Goal: Check status: Check status

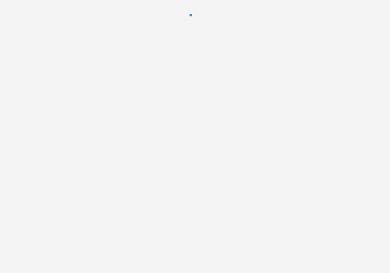
click at [30, 25] on div at bounding box center [195, 19] width 390 height 38
click at [377, 220] on div at bounding box center [195, 136] width 390 height 273
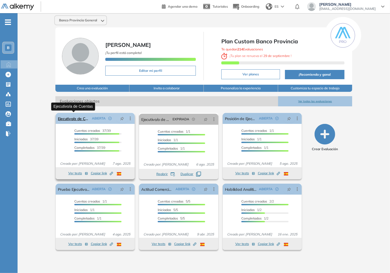
click at [61, 119] on link "Ejecutivo/a de Cuentas" at bounding box center [74, 118] width 32 height 11
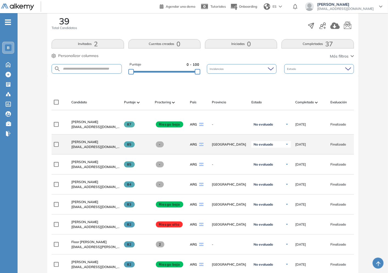
scroll to position [122, 0]
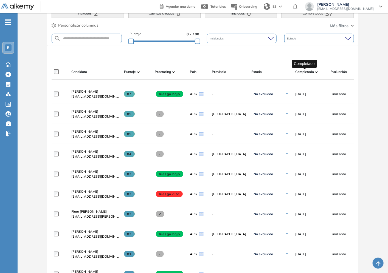
click at [307, 73] on span "Completado" at bounding box center [304, 71] width 19 height 5
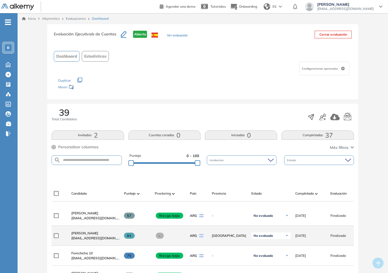
scroll to position [30, 0]
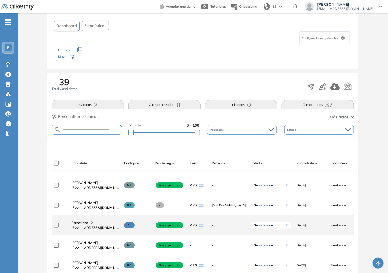
drag, startPoint x: 125, startPoint y: 228, endPoint x: 133, endPoint y: 228, distance: 8.2
click at [133, 229] on span at bounding box center [129, 226] width 11 height 6
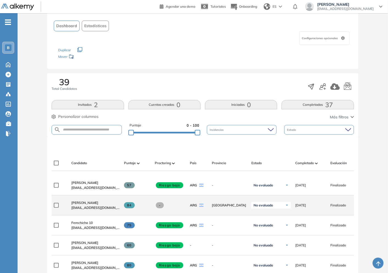
click at [162, 207] on span at bounding box center [160, 206] width 8 height 6
drag, startPoint x: 160, startPoint y: 207, endPoint x: 151, endPoint y: 209, distance: 9.7
click at [157, 206] on span "-" at bounding box center [160, 206] width 8 height 6
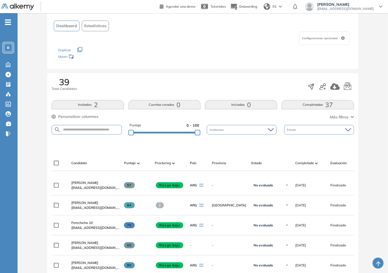
drag, startPoint x: 88, startPoint y: 204, endPoint x: 90, endPoint y: 222, distance: 17.6
click at [89, 204] on span "[PERSON_NAME]" at bounding box center [84, 203] width 27 height 4
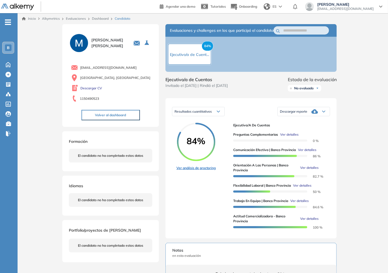
click at [195, 171] on link "Ver análisis de proctoring" at bounding box center [196, 168] width 39 height 5
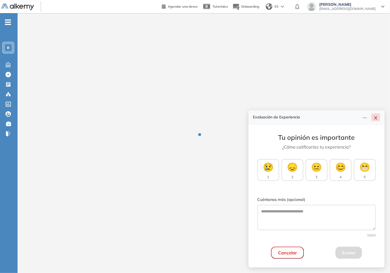
click at [378, 119] on icon "close" at bounding box center [376, 118] width 4 height 4
